Goal: Navigation & Orientation: Find specific page/section

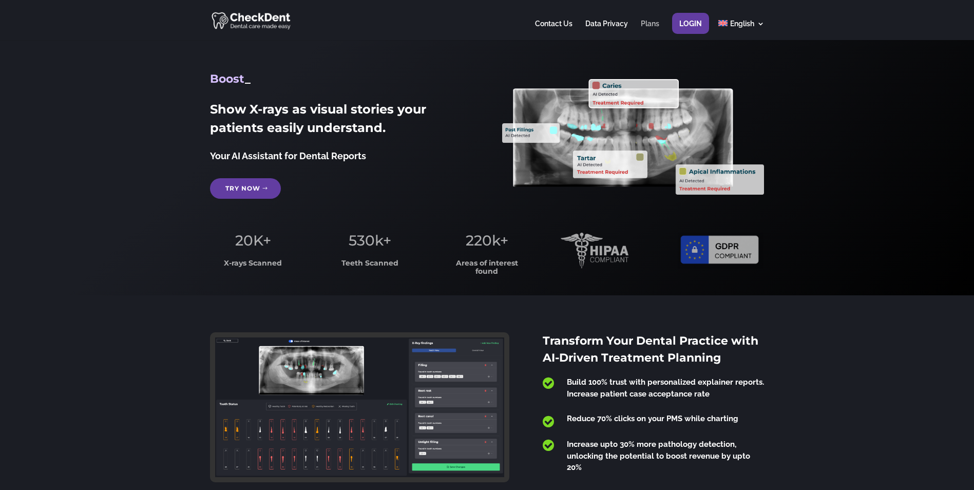
click at [646, 21] on link "Plans" at bounding box center [649, 30] width 18 height 20
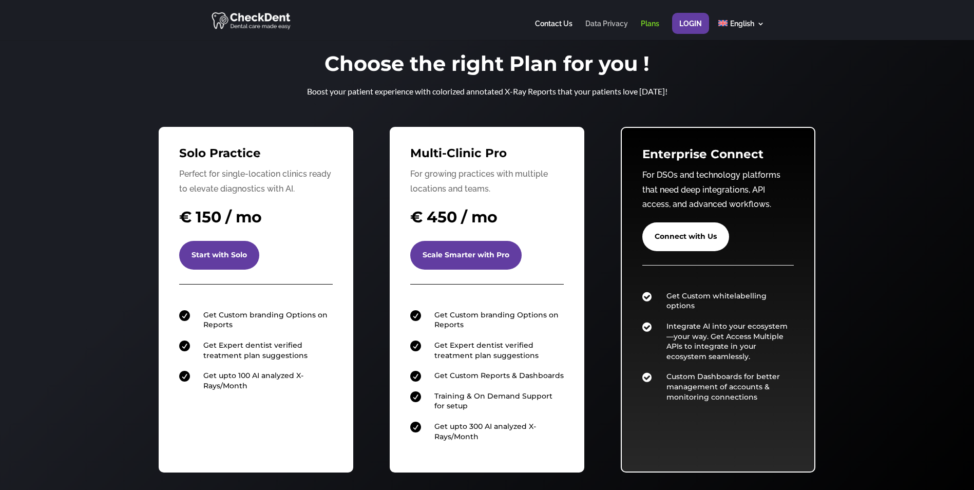
click at [617, 33] on link "Data Privacy" at bounding box center [606, 30] width 43 height 20
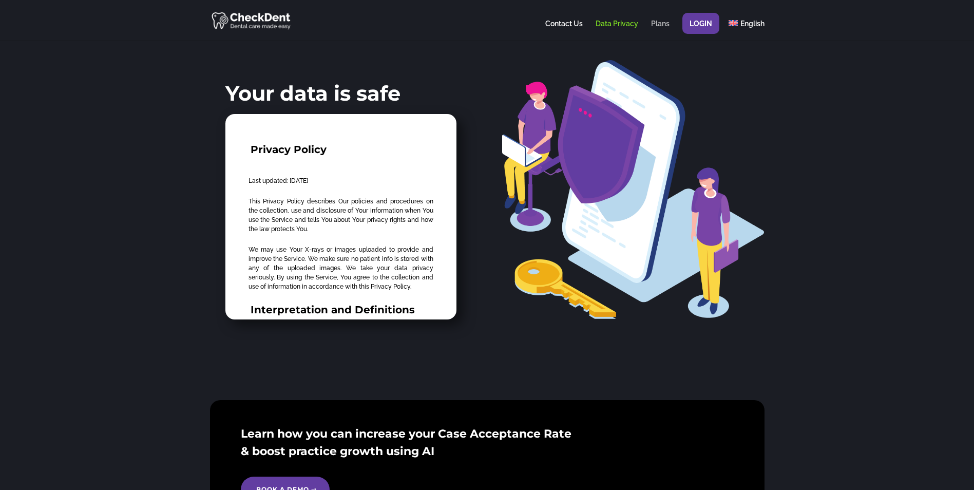
click at [659, 24] on link "Plans" at bounding box center [660, 30] width 18 height 20
click at [562, 24] on link "Contact Us" at bounding box center [563, 30] width 37 height 20
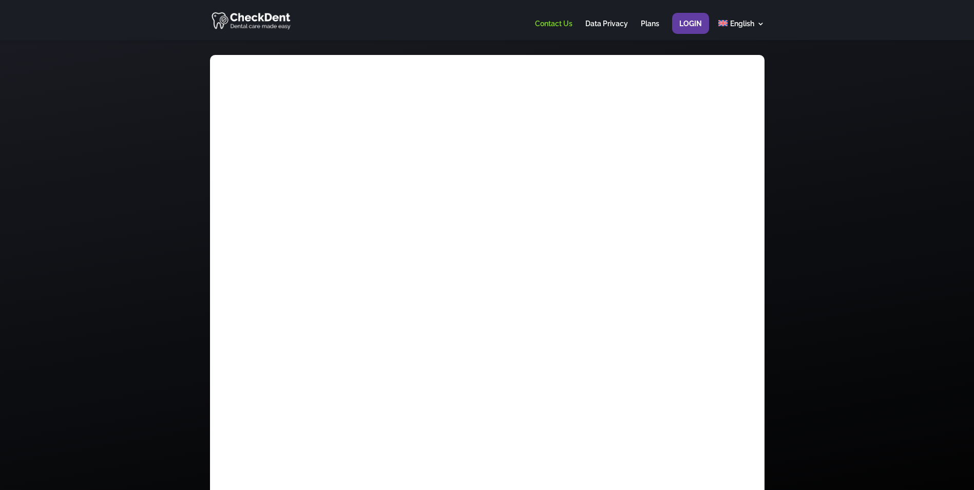
scroll to position [228, 0]
